Goal: Information Seeking & Learning: Learn about a topic

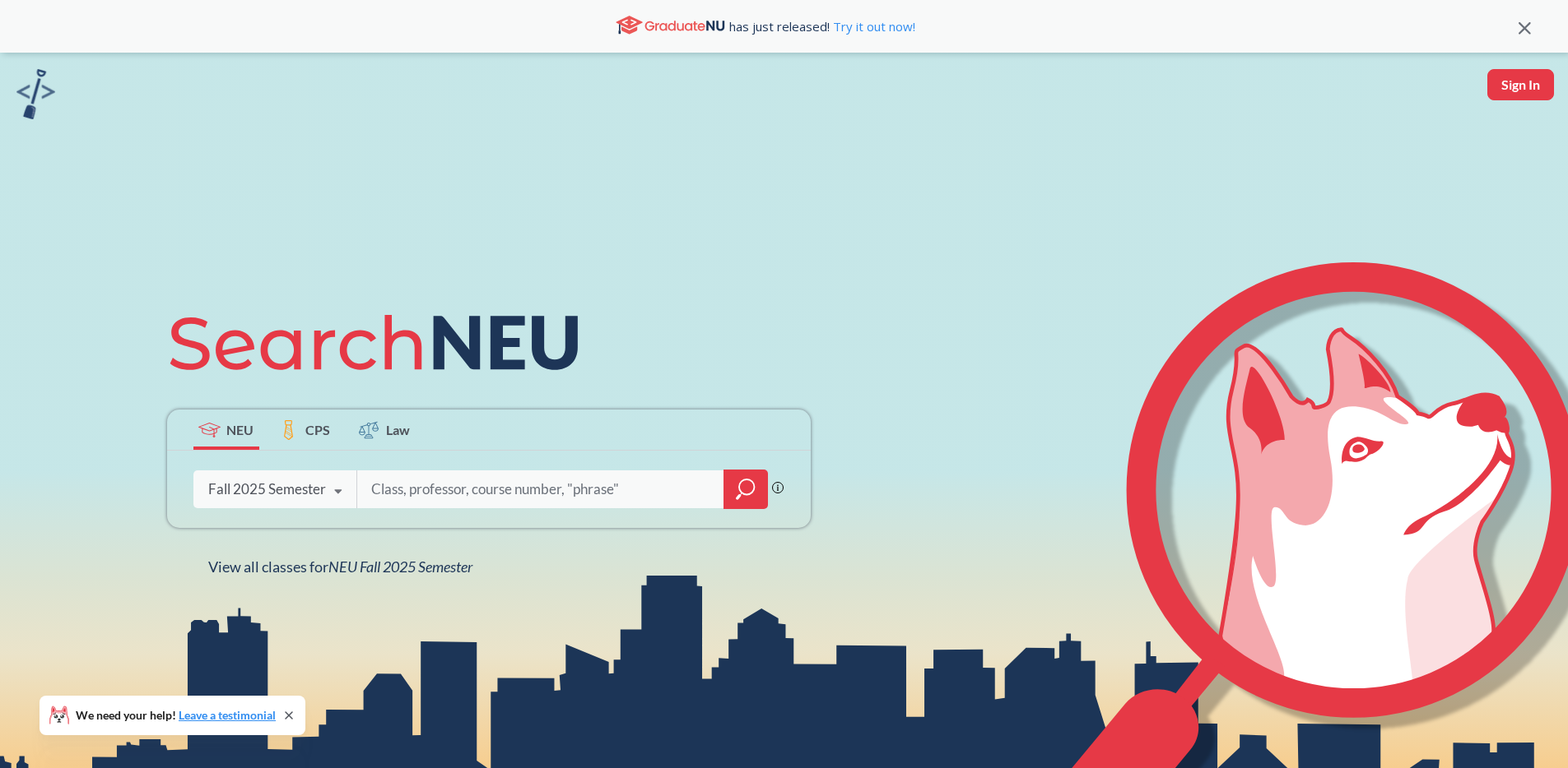
scroll to position [305, 0]
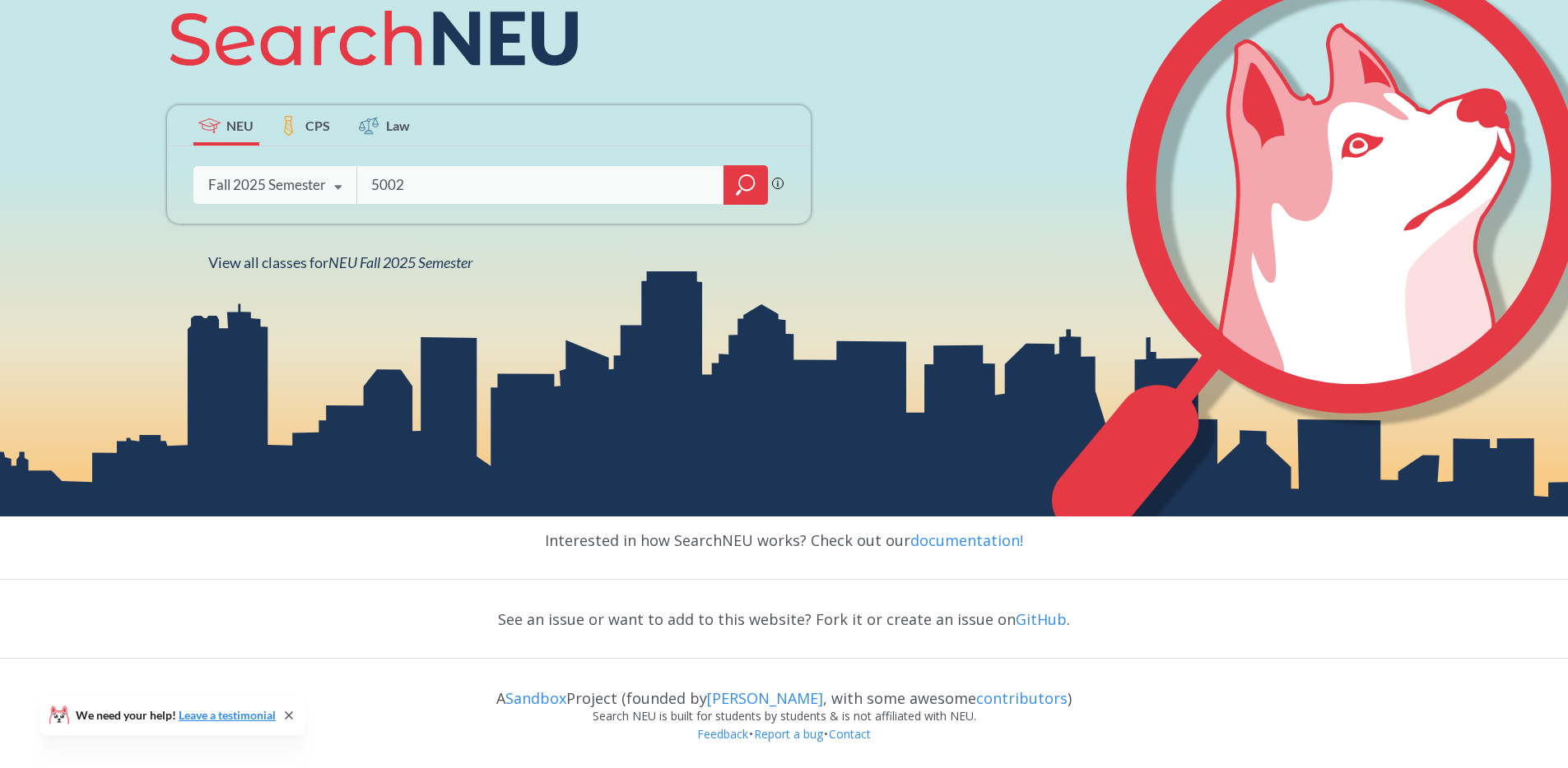
type input "5002"
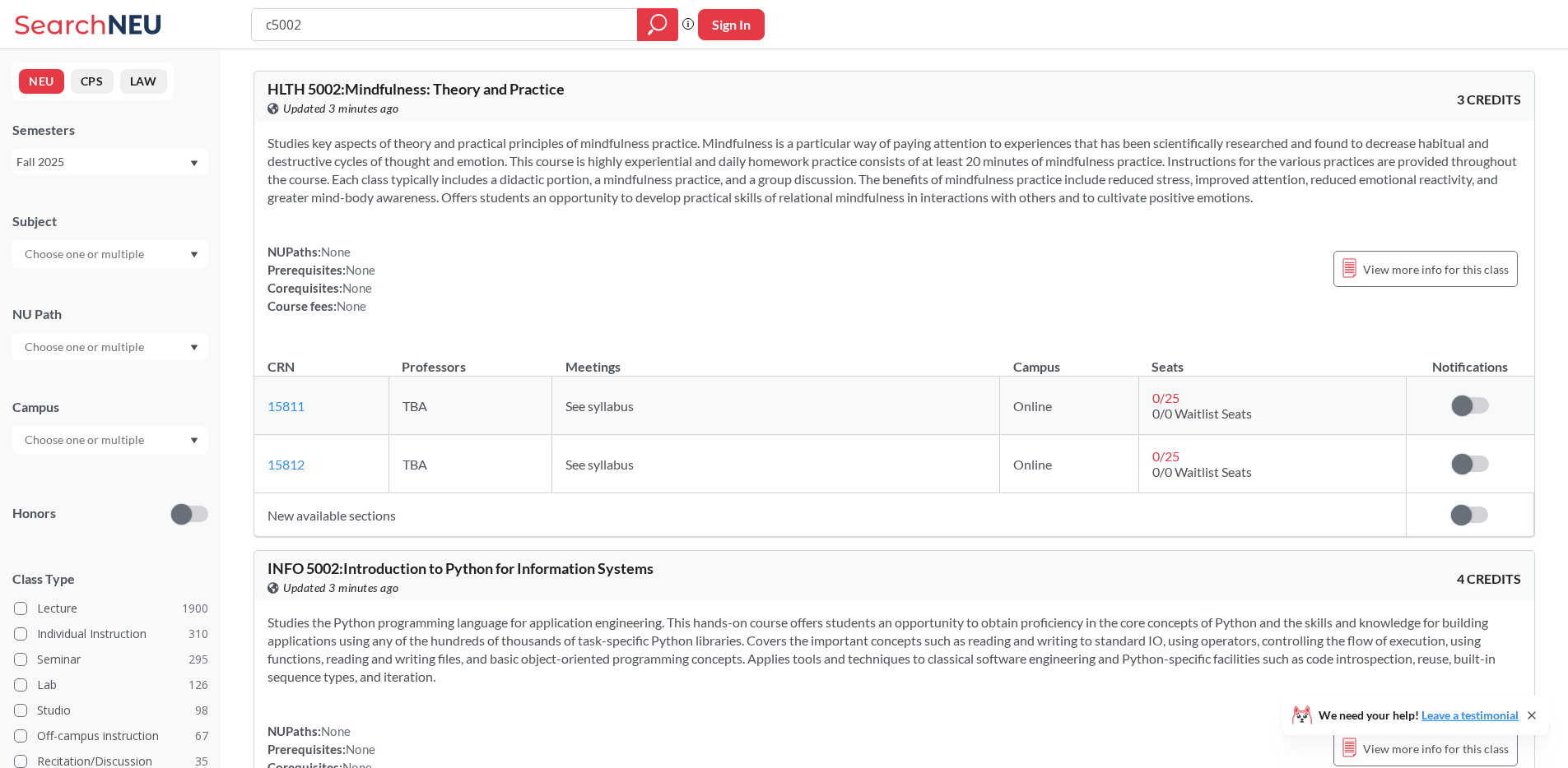
type input "cs5002"
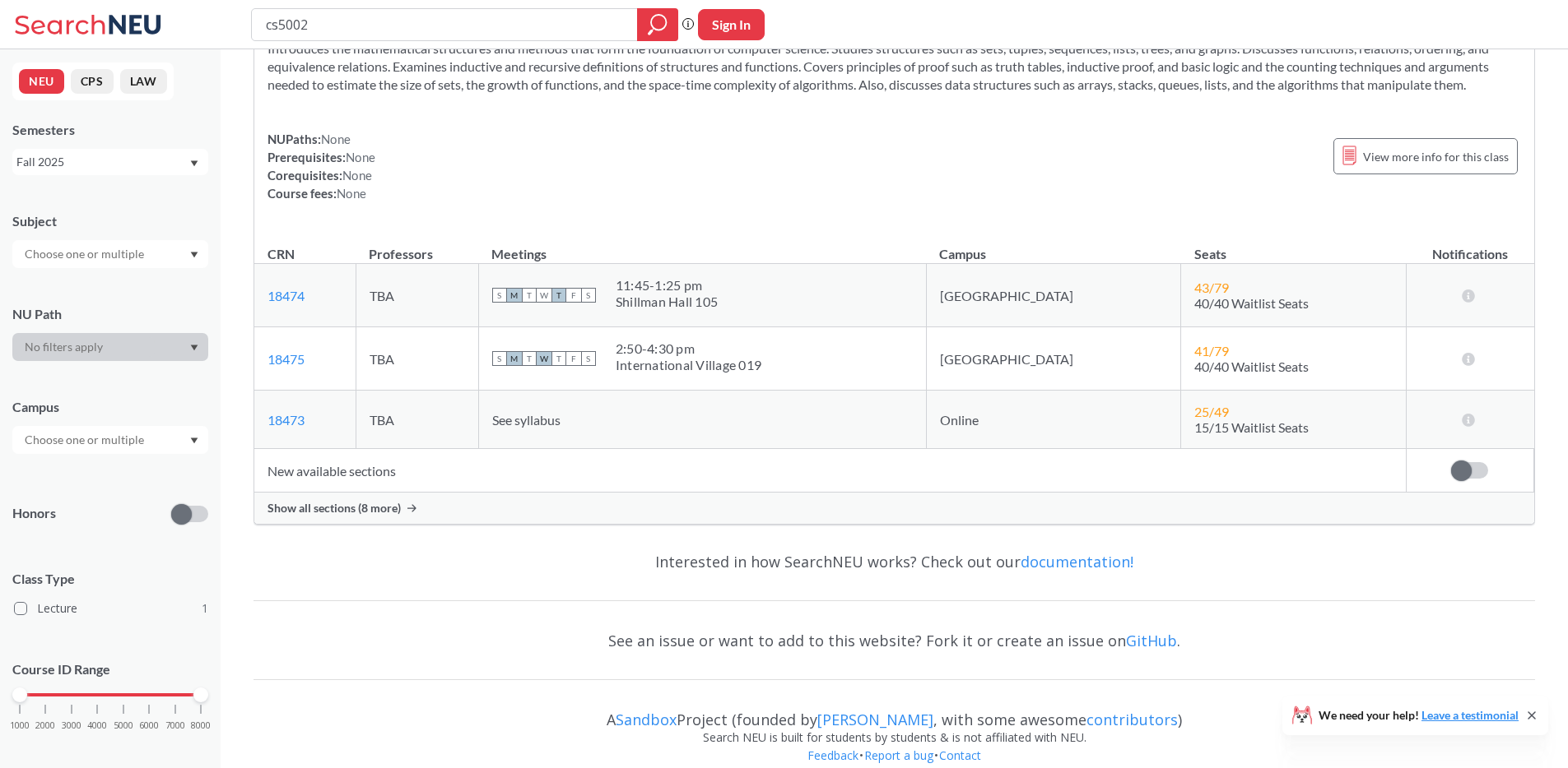
scroll to position [116, 0]
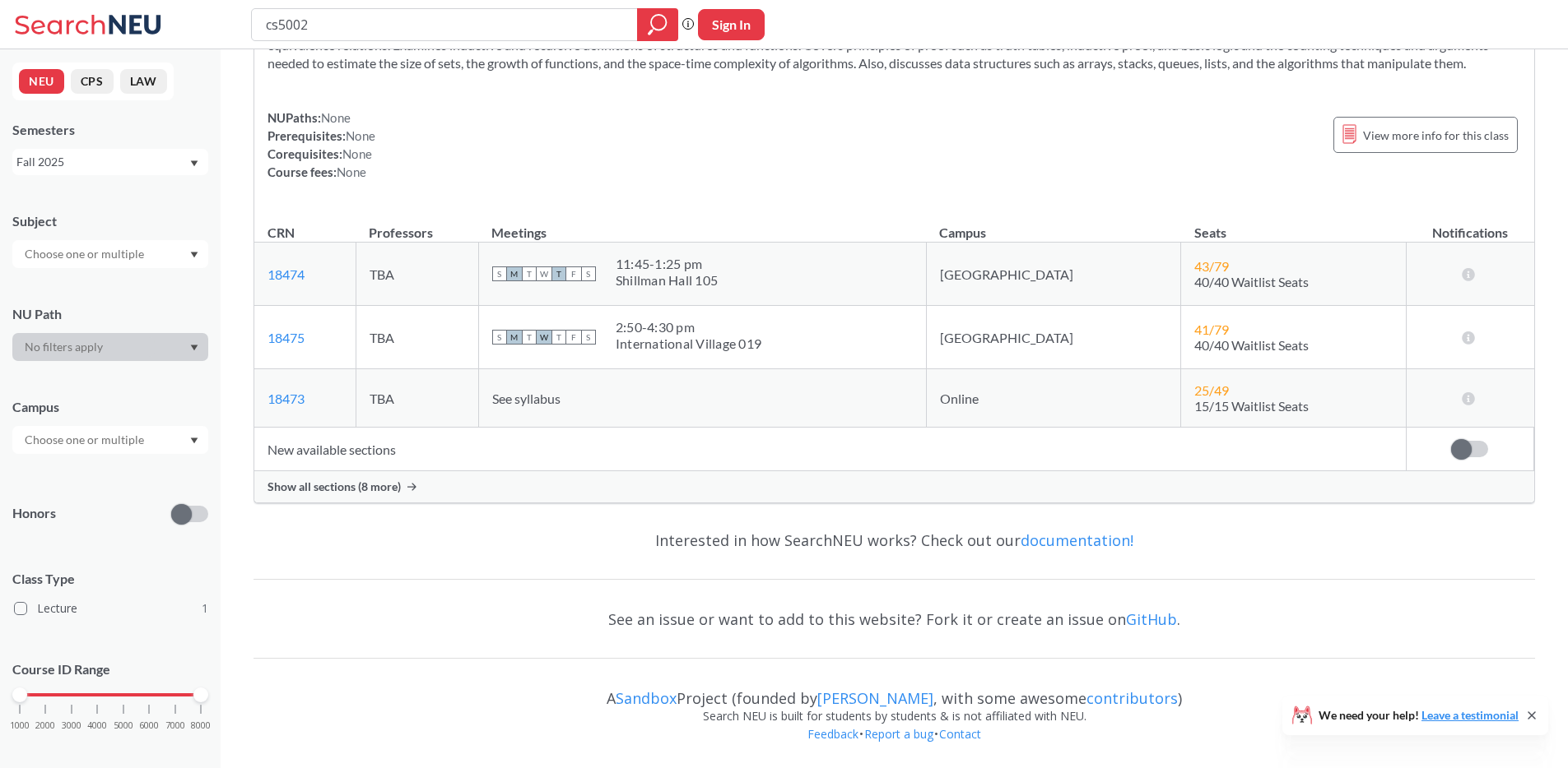
click at [393, 495] on div "Show all sections (8 more)" at bounding box center [893, 487] width 1279 height 32
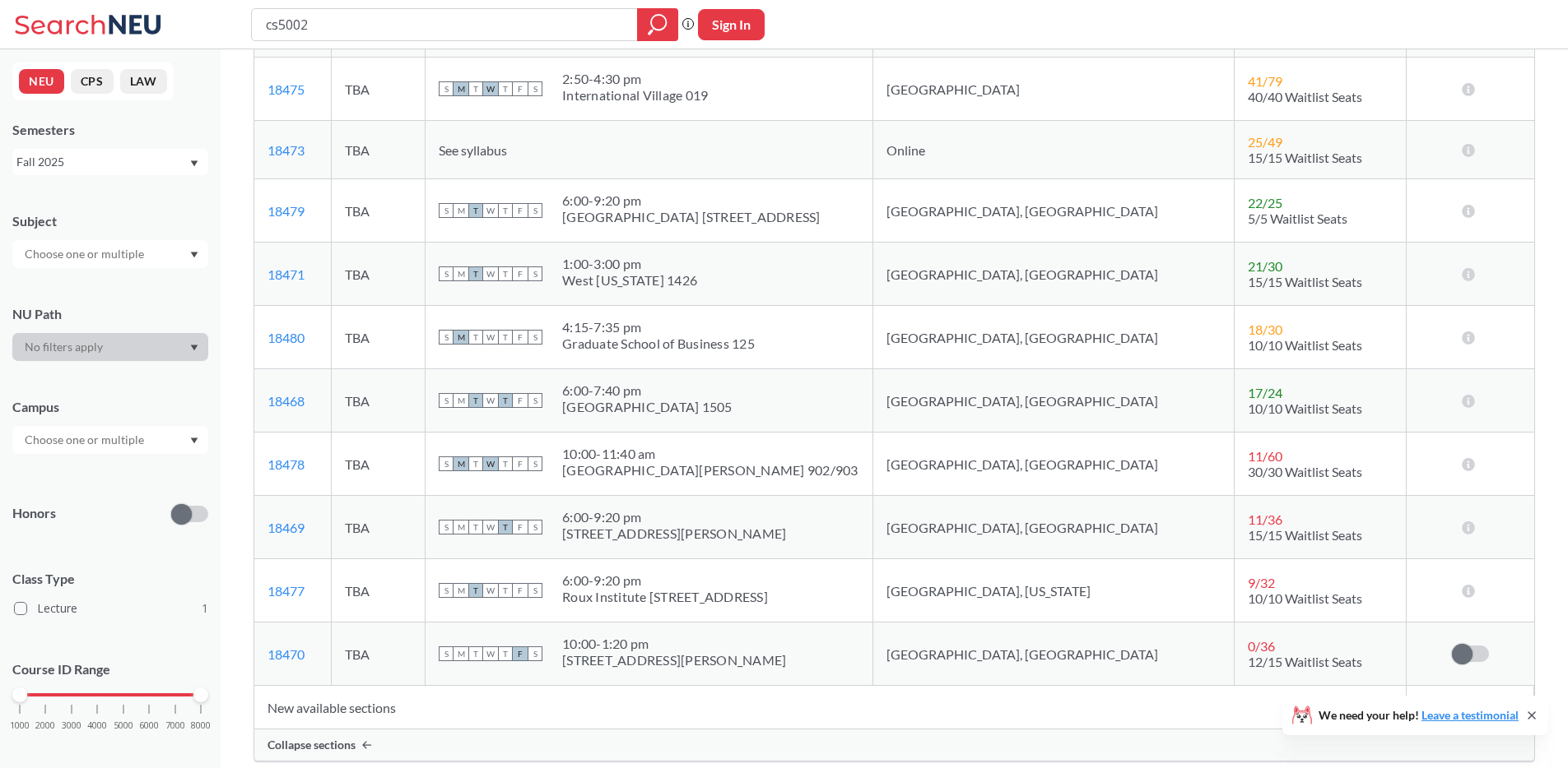
scroll to position [0, 0]
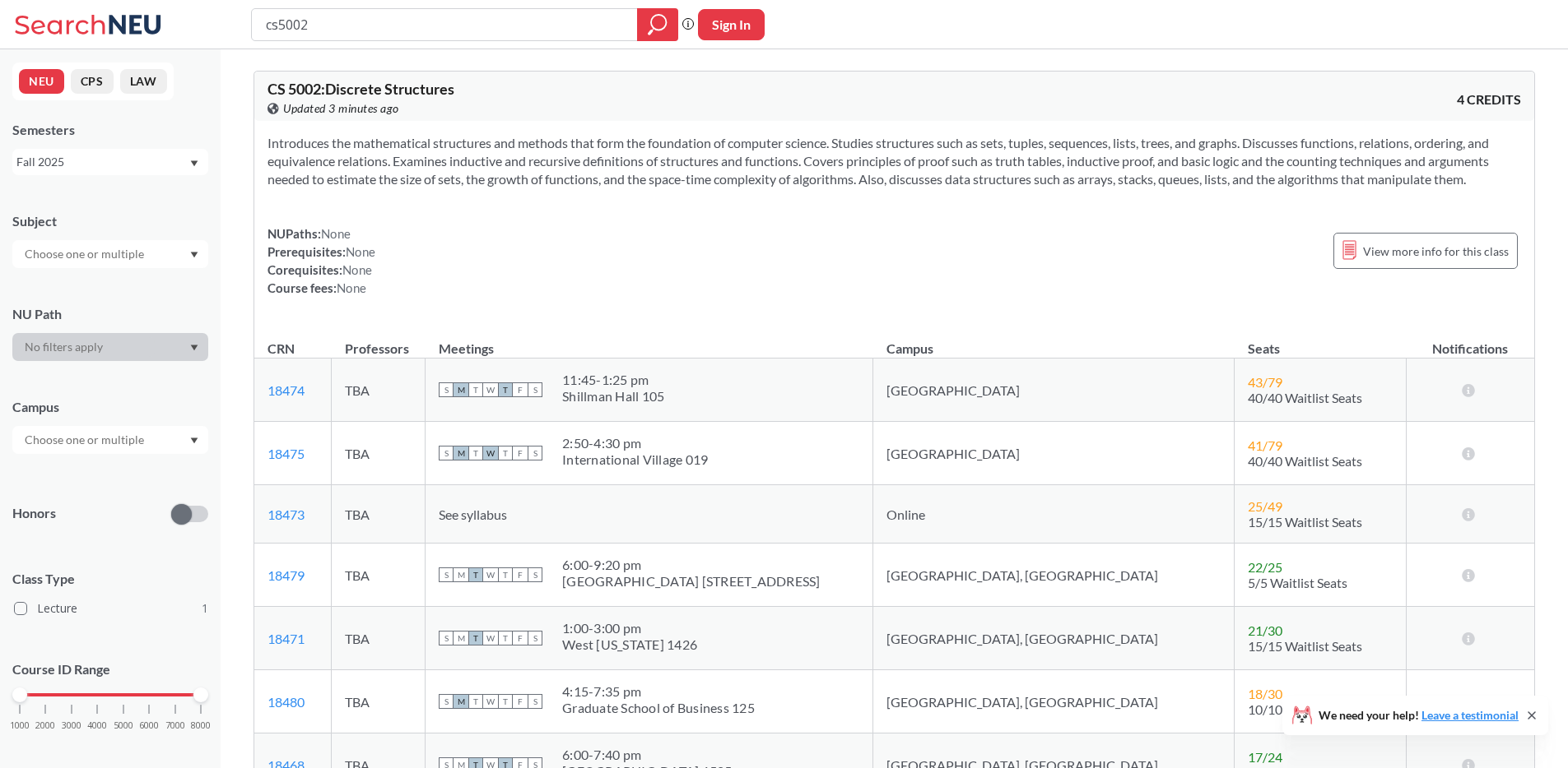
click at [455, 200] on div "Introduces the mathematical structures and methods that form the foundation of …" at bounding box center [893, 222] width 1279 height 202
click at [398, 137] on section "Introduces the mathematical structures and methods that form the foundation of …" at bounding box center [893, 161] width 1253 height 55
drag, startPoint x: 321, startPoint y: 26, endPoint x: 246, endPoint y: 25, distance: 75.0
click at [246, 25] on div "cs5002 Phrase search guarantees the exact search appears in the results. Ex. If…" at bounding box center [784, 25] width 1568 height 50
click at [893, 251] on div "NUPaths: None Prerequisites: None Corequisites: None Course fees: None View mor…" at bounding box center [893, 260] width 1253 height 72
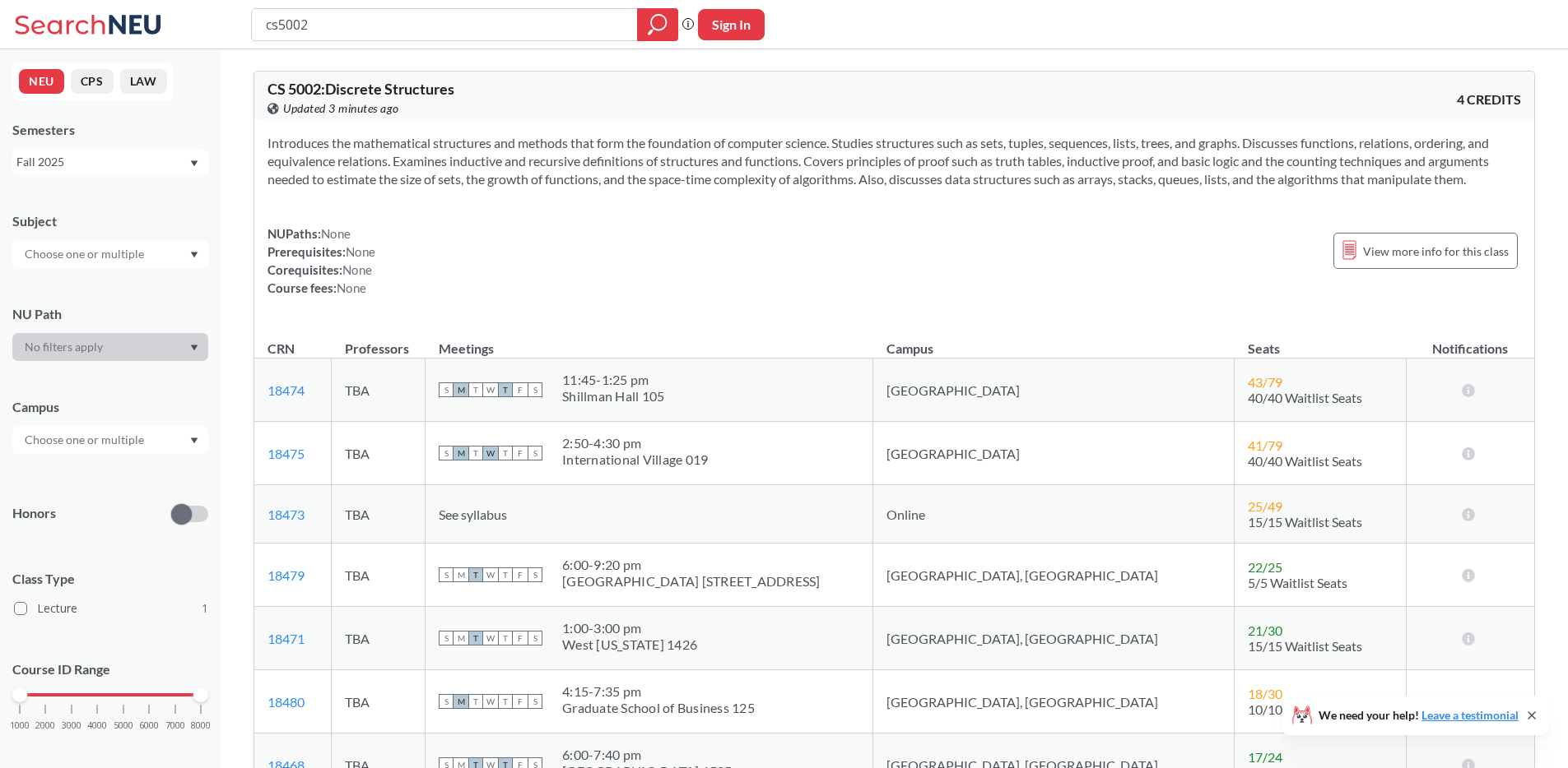
click at [893, 250] on div "NUPaths: None Prerequisites: None Corequisites: None Course fees: None View mor…" at bounding box center [893, 260] width 1253 height 72
click at [1247, 390] on span "40/40 Waitlist Seats" at bounding box center [1304, 398] width 114 height 16
click at [1247, 384] on span "43 / 79" at bounding box center [1264, 382] width 35 height 16
click at [1296, 402] on td "43 / 79 40/40 Waitlist Seats" at bounding box center [1320, 391] width 171 height 64
click at [429, 21] on input "cs5002" at bounding box center [445, 25] width 361 height 28
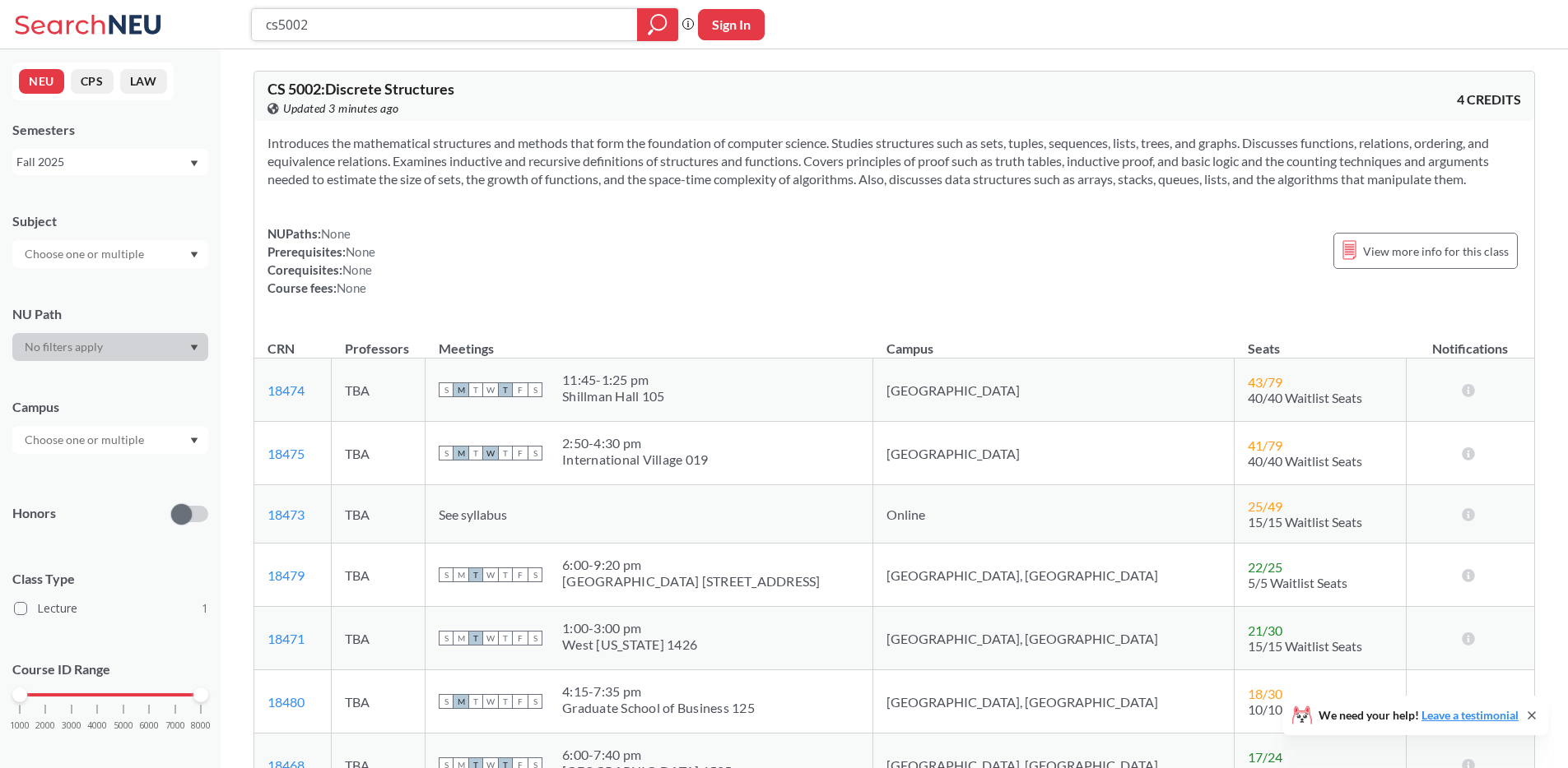
drag, startPoint x: 427, startPoint y: 25, endPoint x: 219, endPoint y: 10, distance: 208.5
click at [219, 10] on div "cs5002 Phrase search guarantees the exact search appears in the results. Ex. If…" at bounding box center [784, 25] width 1568 height 50
click at [145, 165] on div "Fall 2025" at bounding box center [102, 162] width 172 height 18
click at [430, 129] on div "Introduces the mathematical structures and methods that form the foundation of …" at bounding box center [893, 222] width 1279 height 202
drag, startPoint x: 361, startPoint y: 22, endPoint x: 263, endPoint y: 25, distance: 98.0
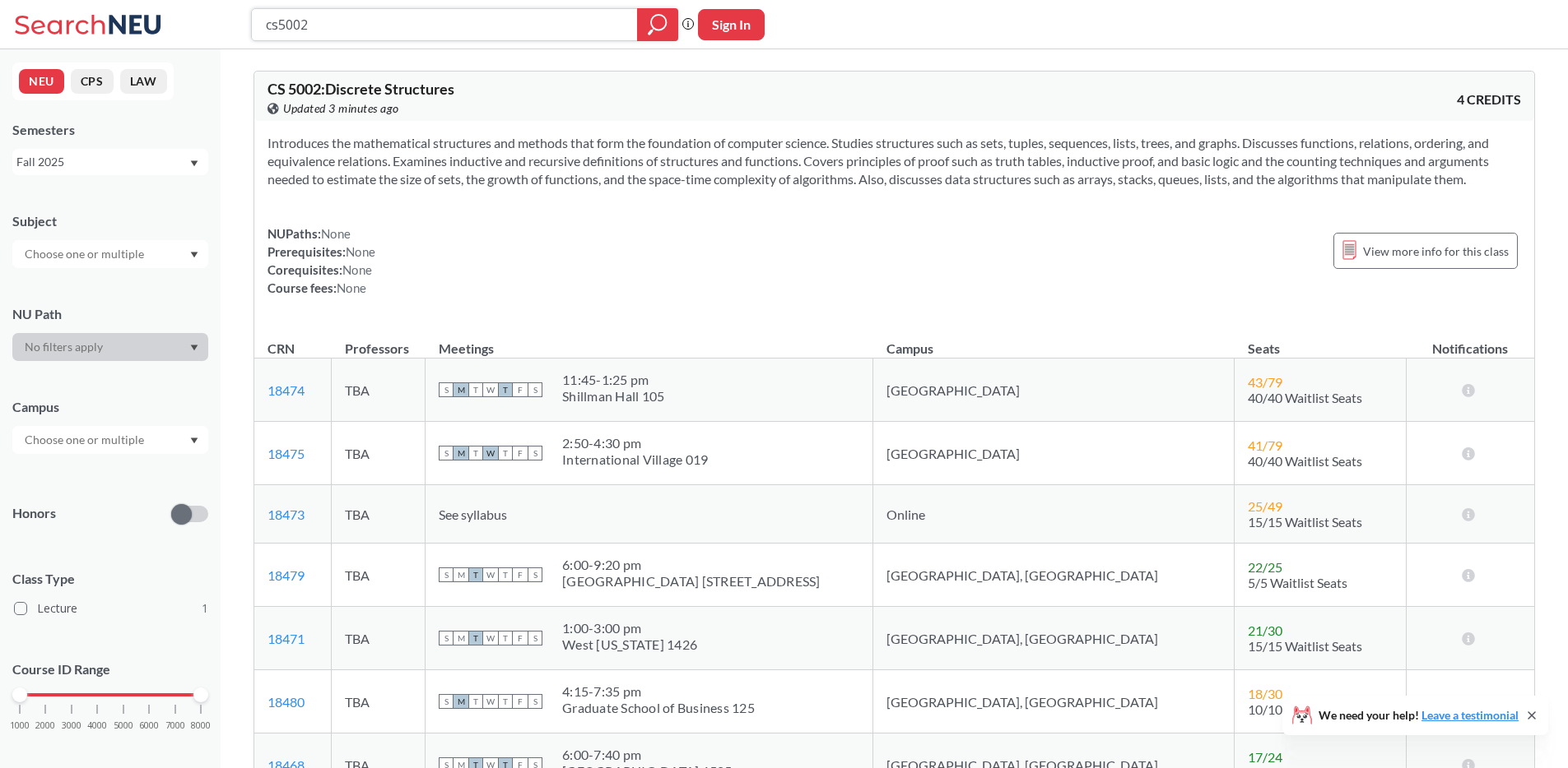
click at [263, 25] on div "cs5002" at bounding box center [464, 24] width 427 height 33
click at [307, 27] on input "cs5002" at bounding box center [445, 25] width 361 height 28
type input "cs5005"
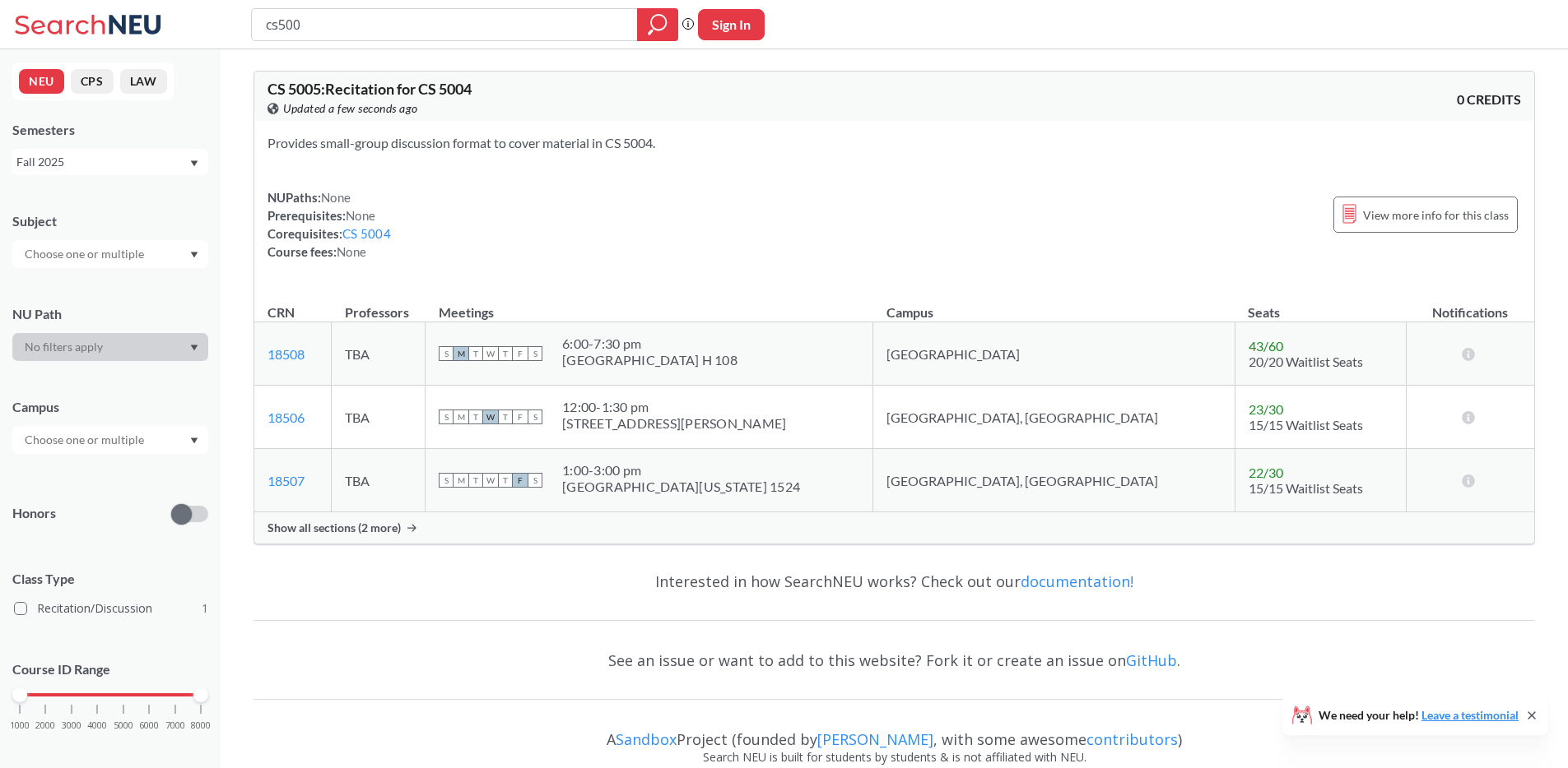
type input "cs5004"
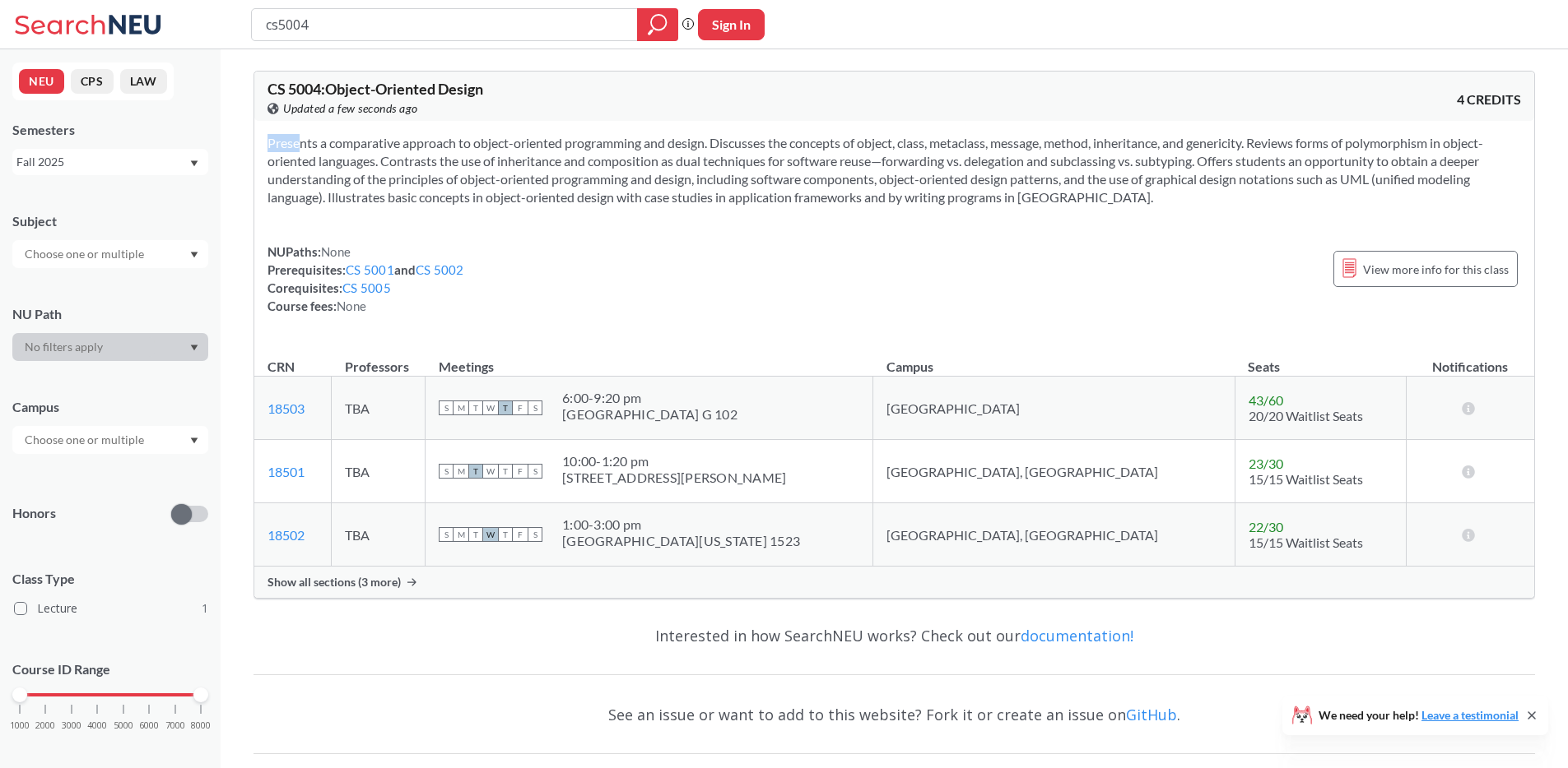
drag, startPoint x: 264, startPoint y: 139, endPoint x: 1214, endPoint y: 219, distance: 953.4
click at [1214, 219] on div "Presents a comparative approach to object-oriented programming and design. Disc…" at bounding box center [893, 231] width 1279 height 220
click at [323, 19] on input "cs5004" at bounding box center [445, 25] width 361 height 28
type input "cs5003"
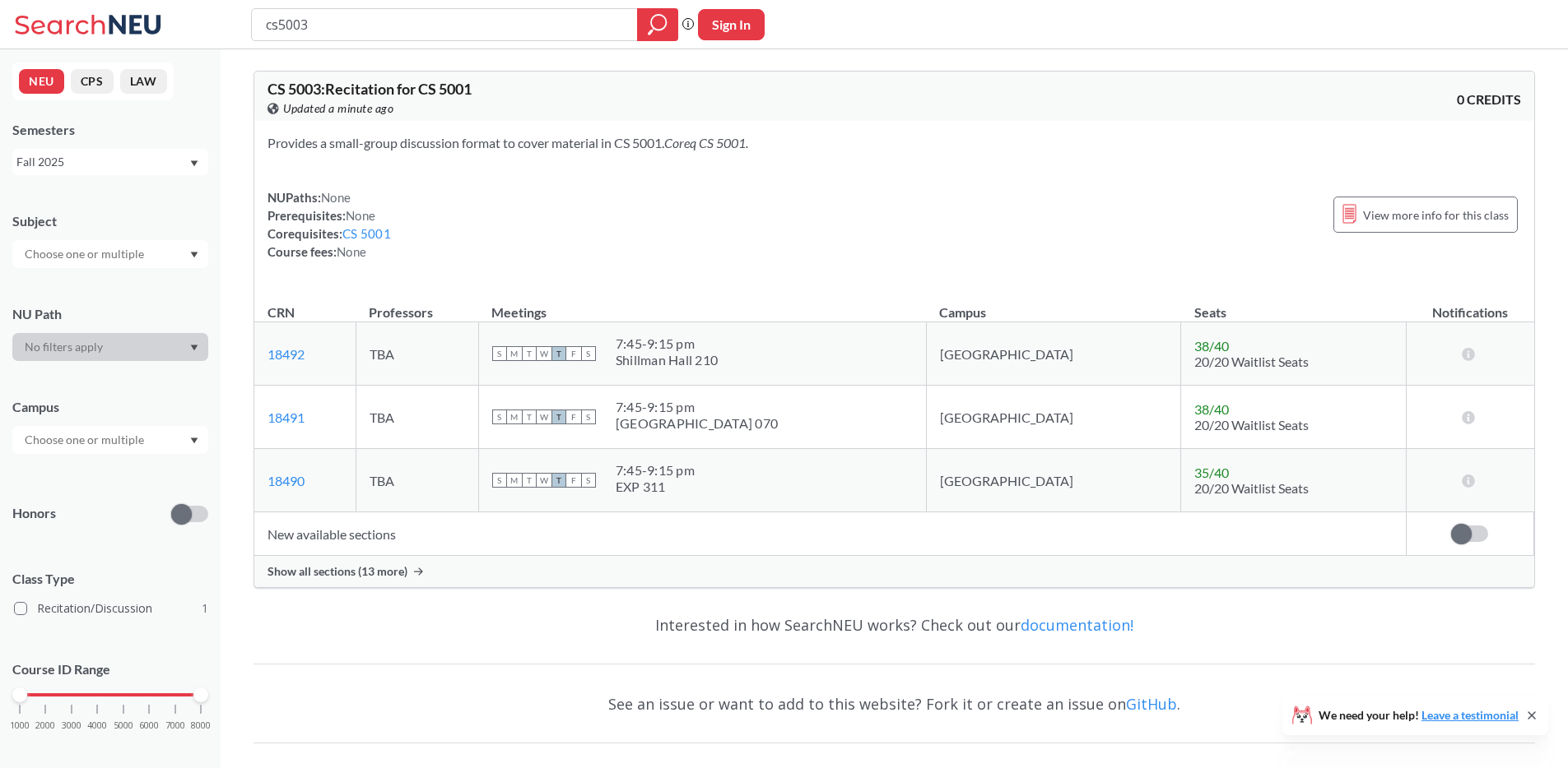
click at [328, 15] on input "cs5003" at bounding box center [445, 25] width 361 height 28
click at [327, 25] on input "cs5003" at bounding box center [445, 25] width 361 height 28
type input "cs5006"
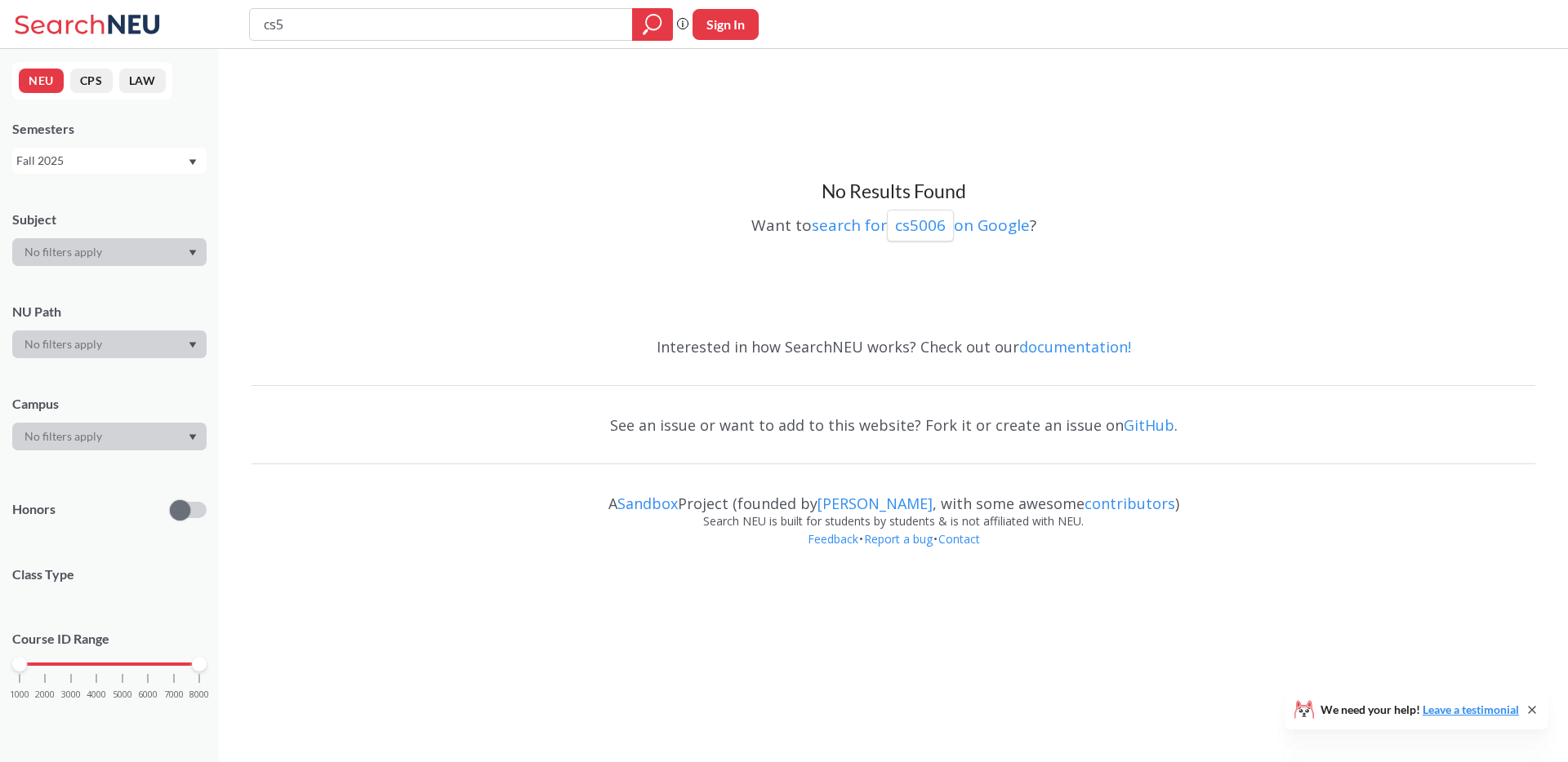
type input "cs"
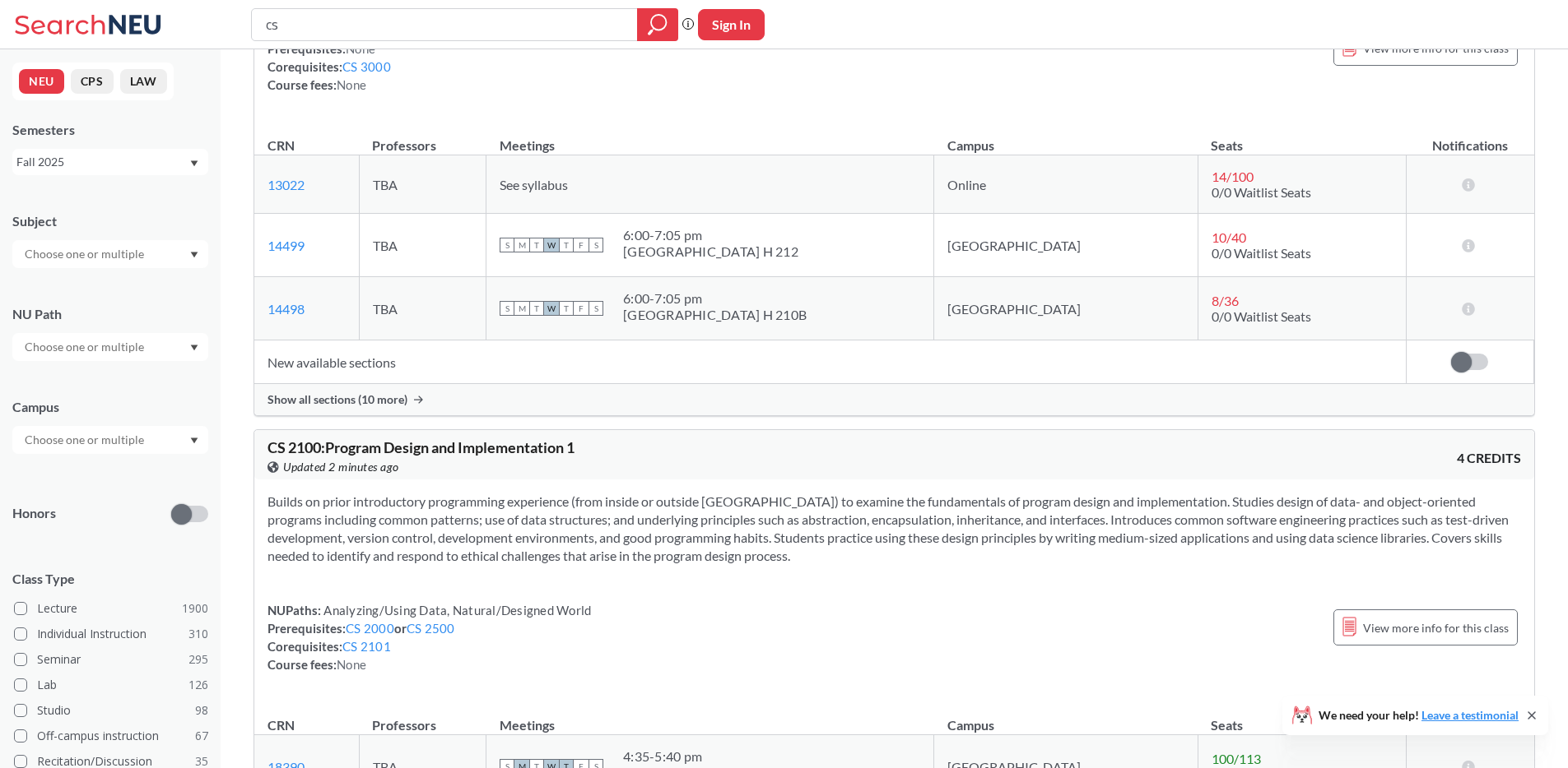
scroll to position [5357, 0]
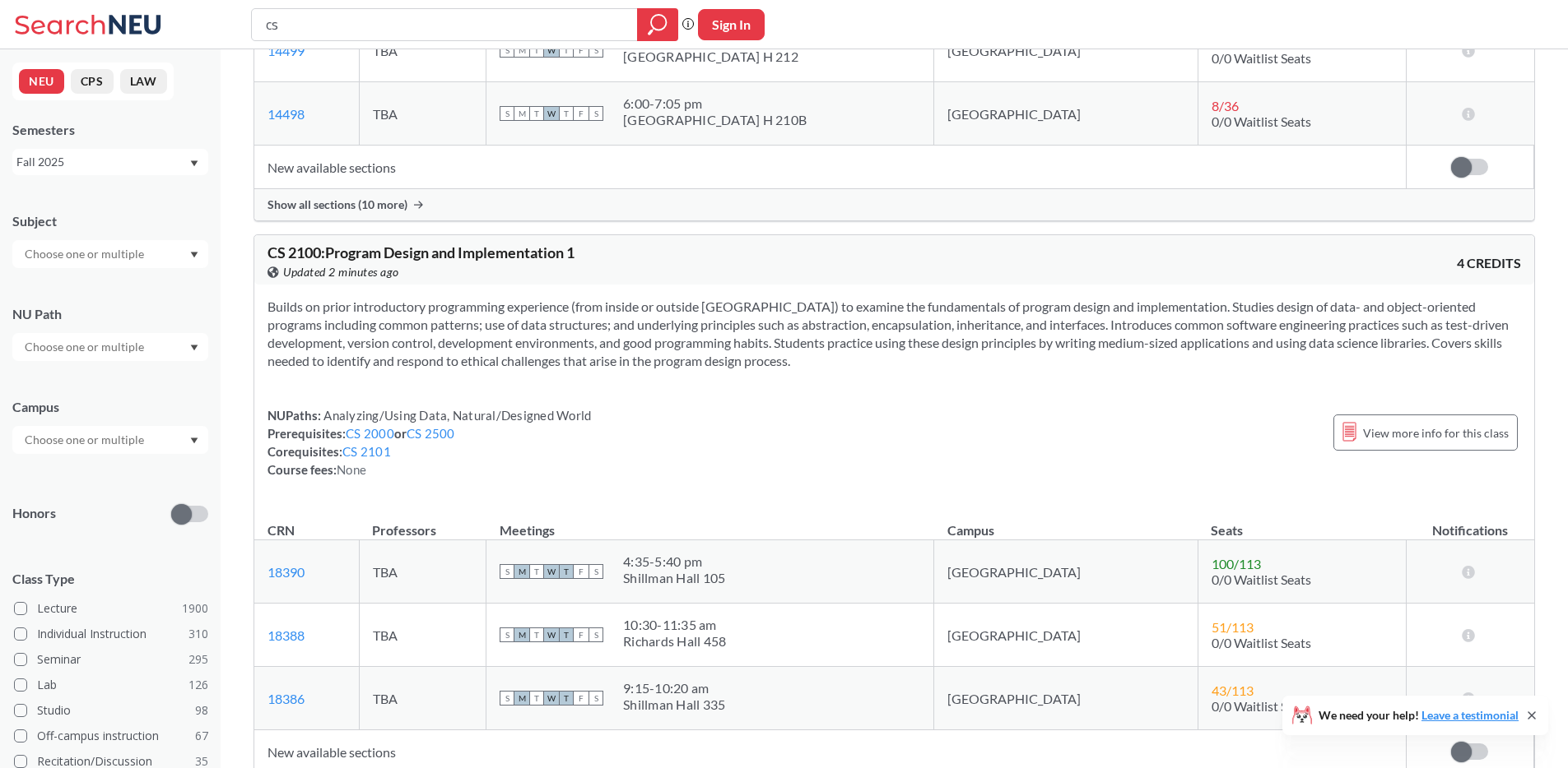
click at [918, 431] on div "NUPaths: Analyzing/Using Data, Natural/Designed World Prerequisites: CS 2000 or…" at bounding box center [893, 443] width 1253 height 72
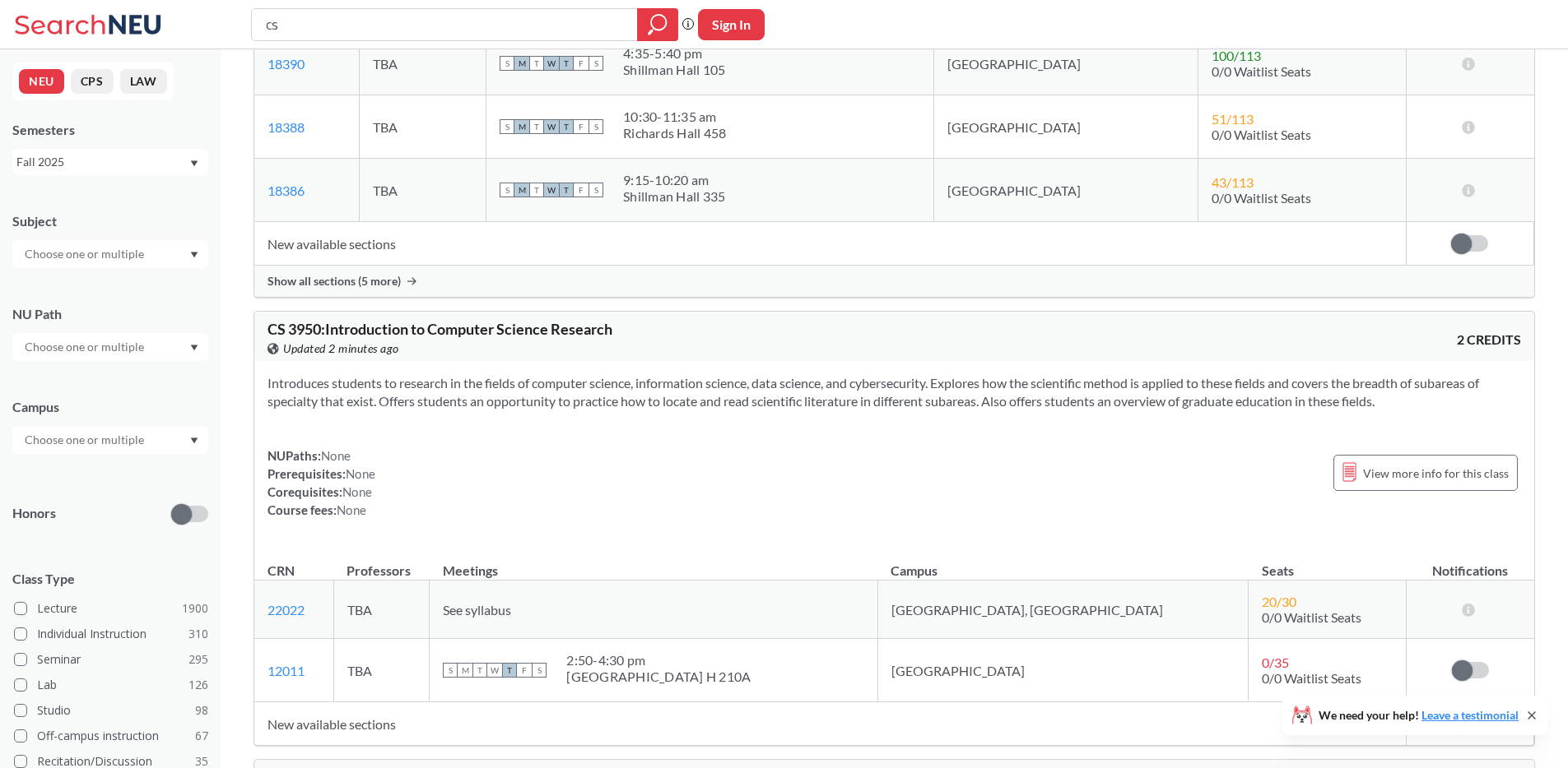
scroll to position [5876, 0]
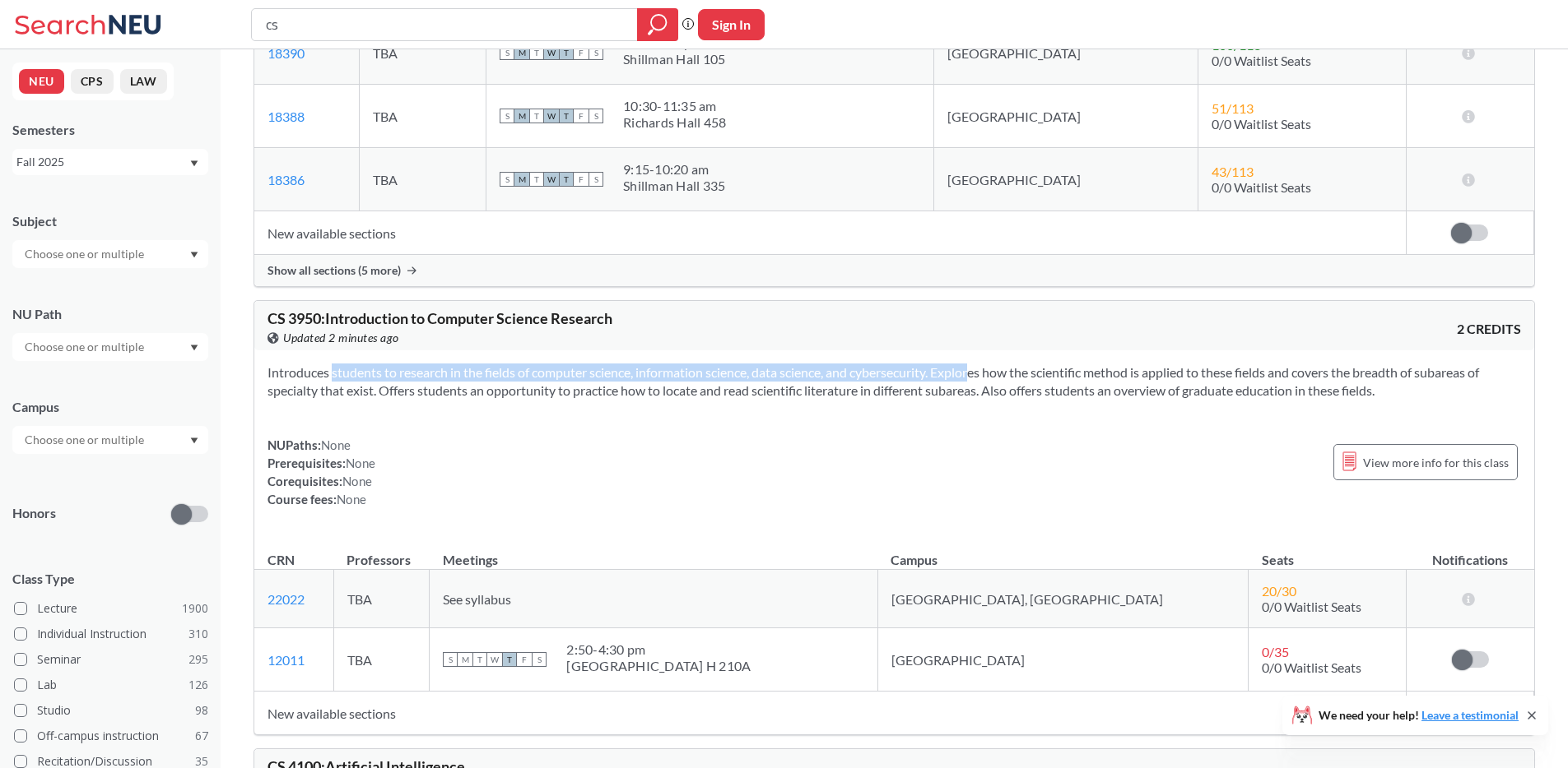
drag, startPoint x: 302, startPoint y: 374, endPoint x: 951, endPoint y: 369, distance: 649.0
click at [951, 369] on section "Introduces students to research in the fields of computer science, information …" at bounding box center [893, 382] width 1253 height 36
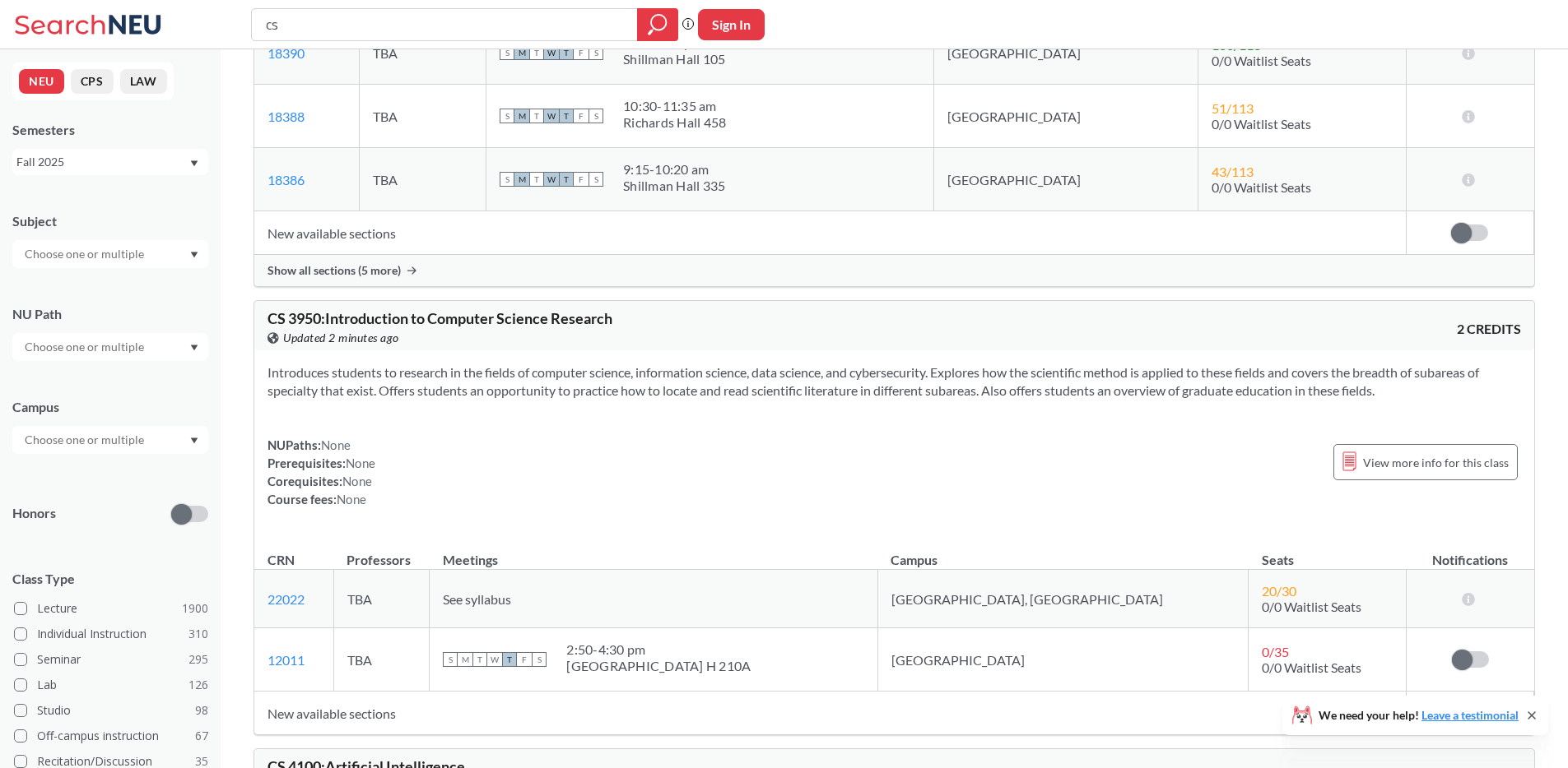
click at [960, 377] on section "Introduces students to research in the fields of computer science, information …" at bounding box center [893, 382] width 1253 height 36
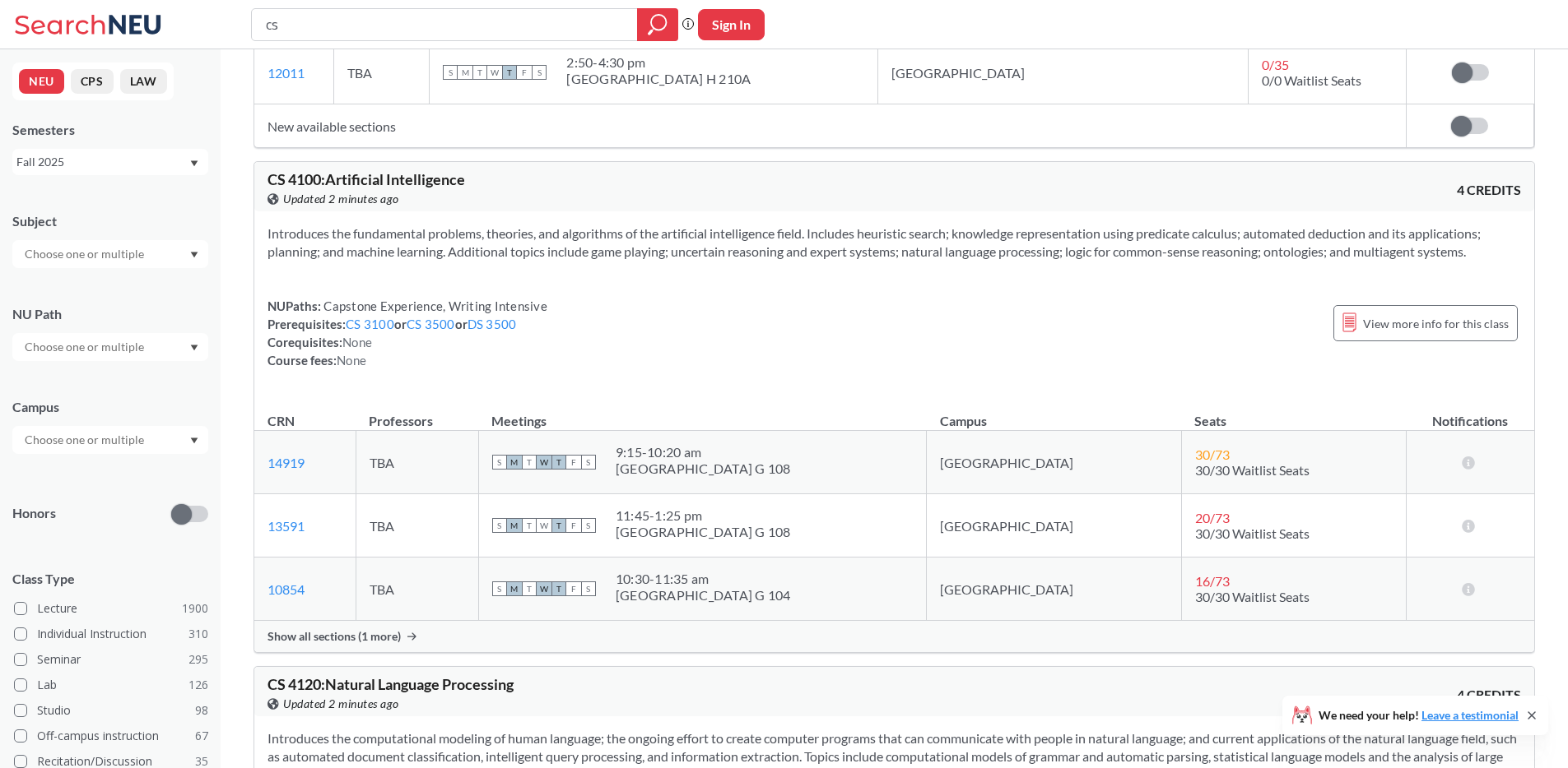
scroll to position [6474, 0]
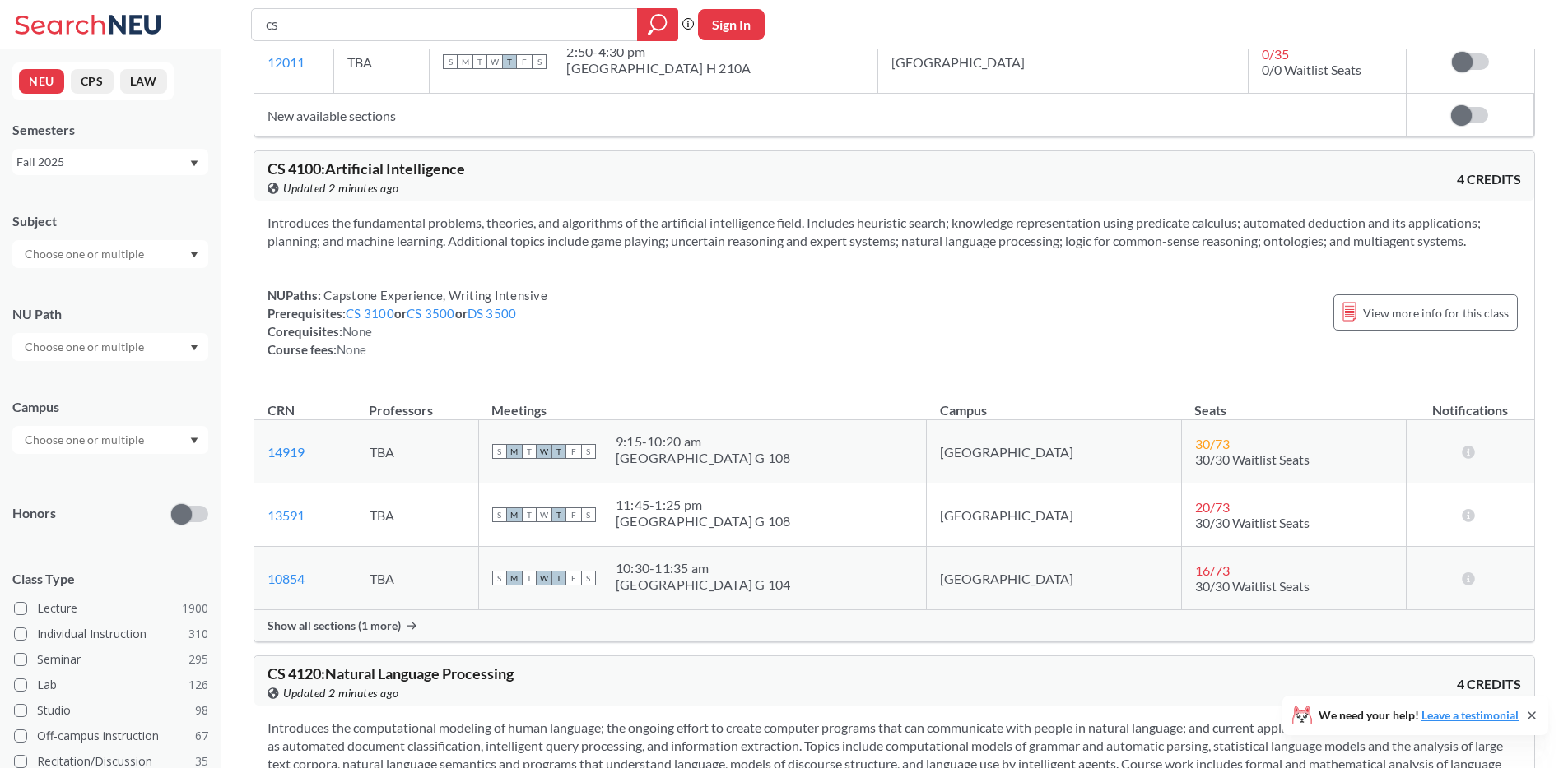
click at [997, 450] on td "[GEOGRAPHIC_DATA]" at bounding box center [1054, 452] width 255 height 64
